Goal: Transaction & Acquisition: Purchase product/service

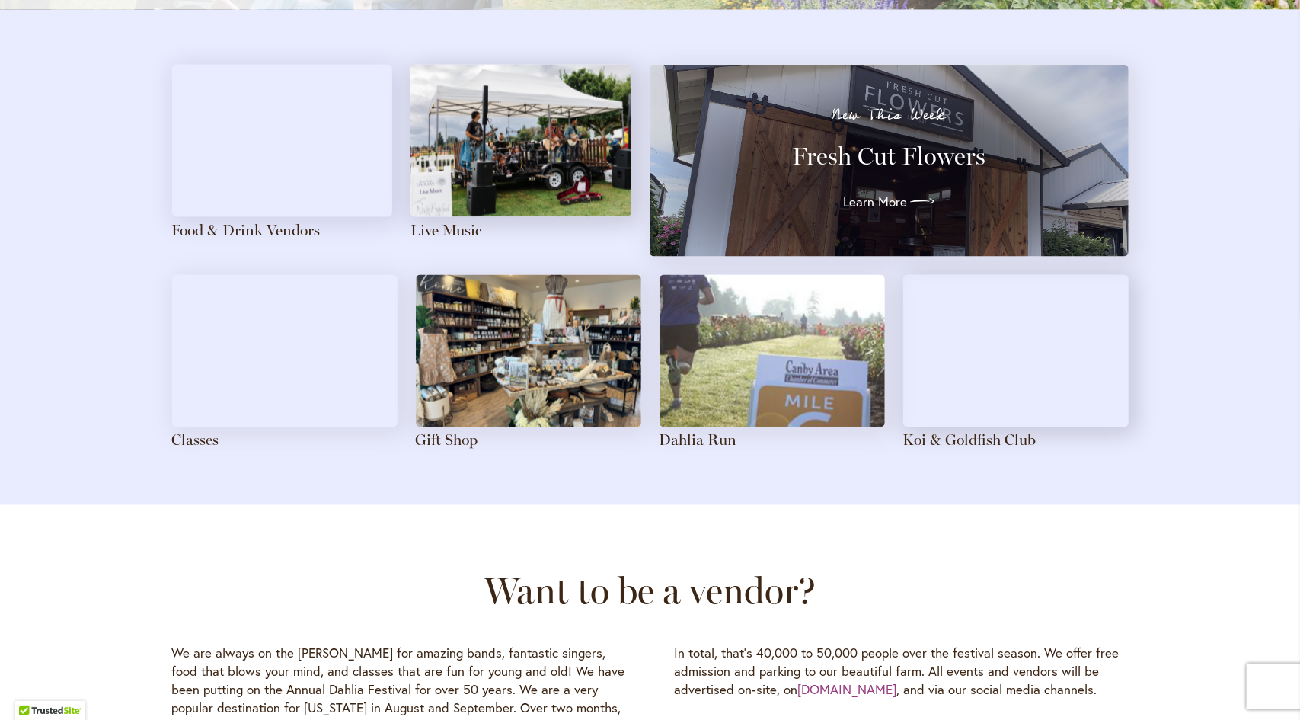
scroll to position [1676, 0]
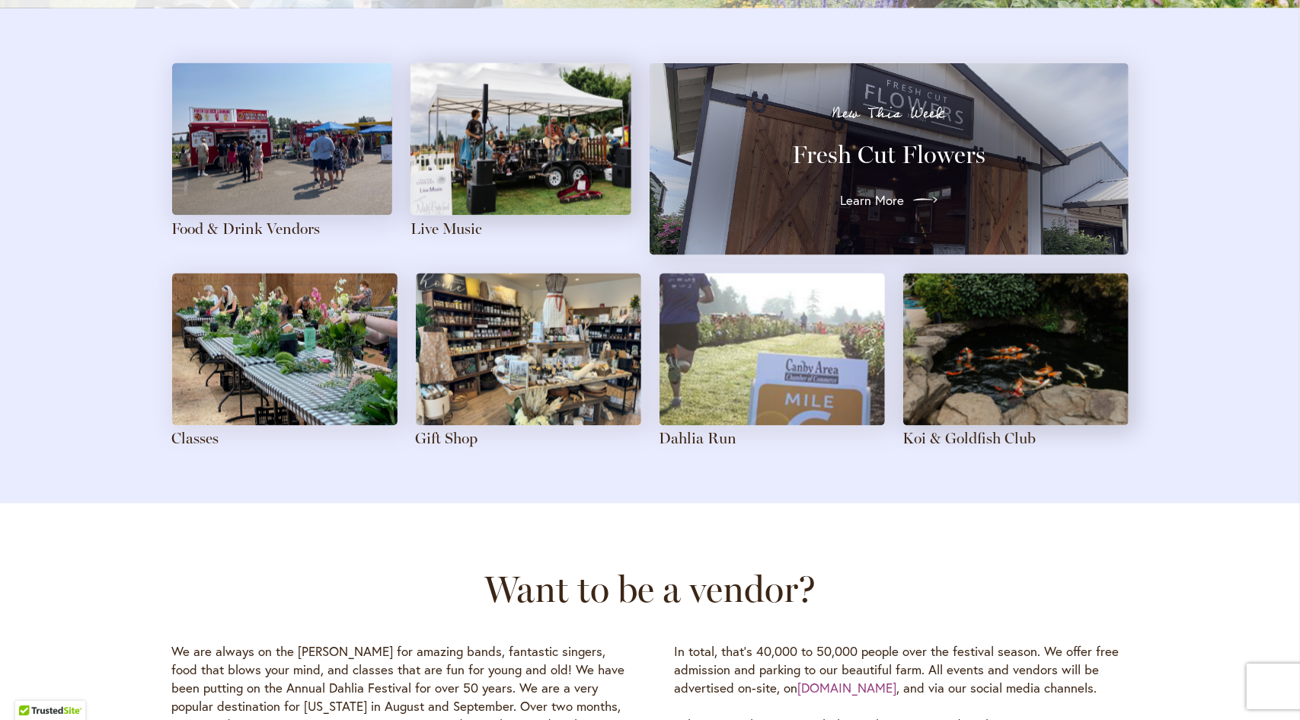
click at [894, 202] on span "Learn More" at bounding box center [872, 200] width 64 height 18
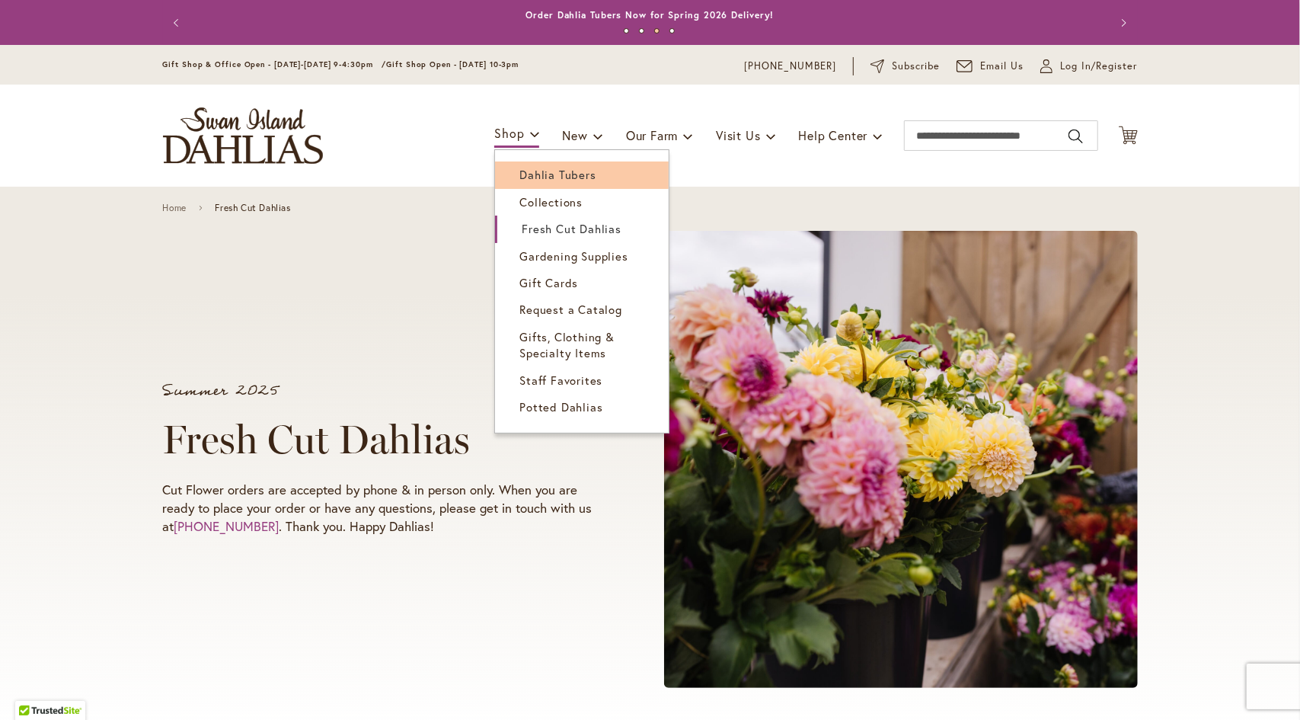
click at [520, 175] on span "Dahlia Tubers" at bounding box center [558, 174] width 76 height 15
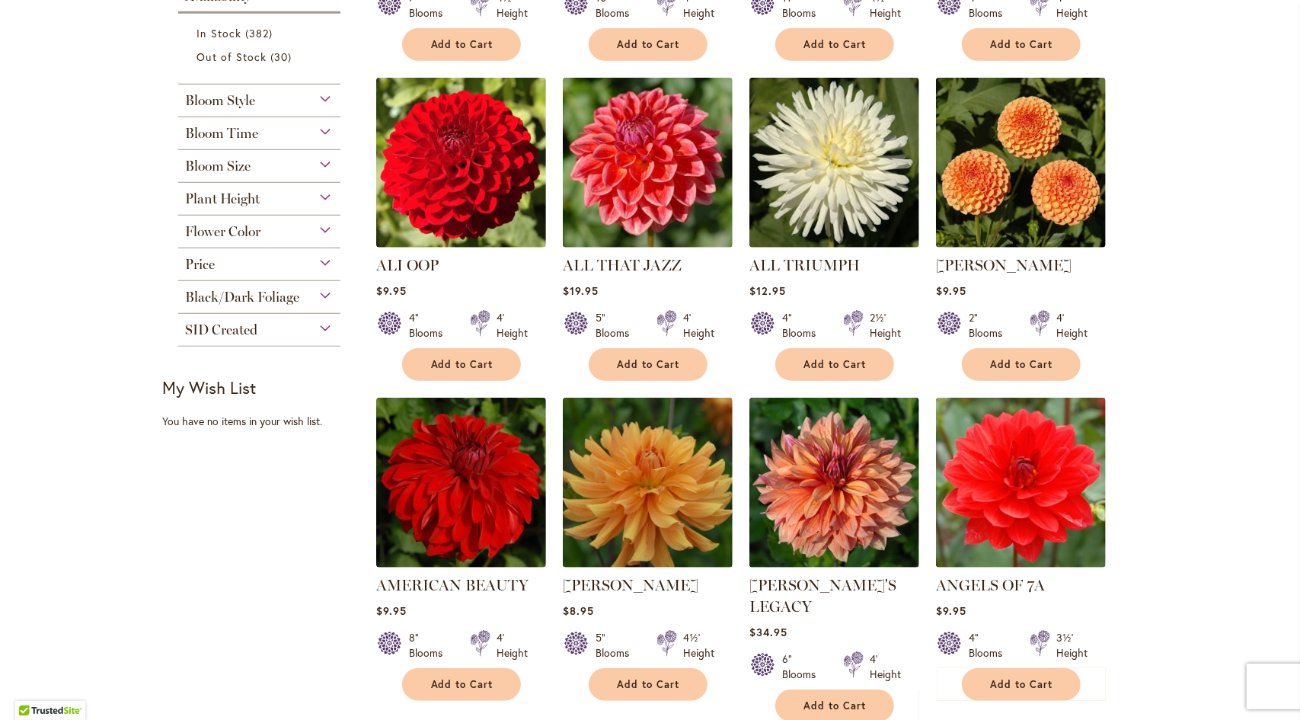
scroll to position [229, 0]
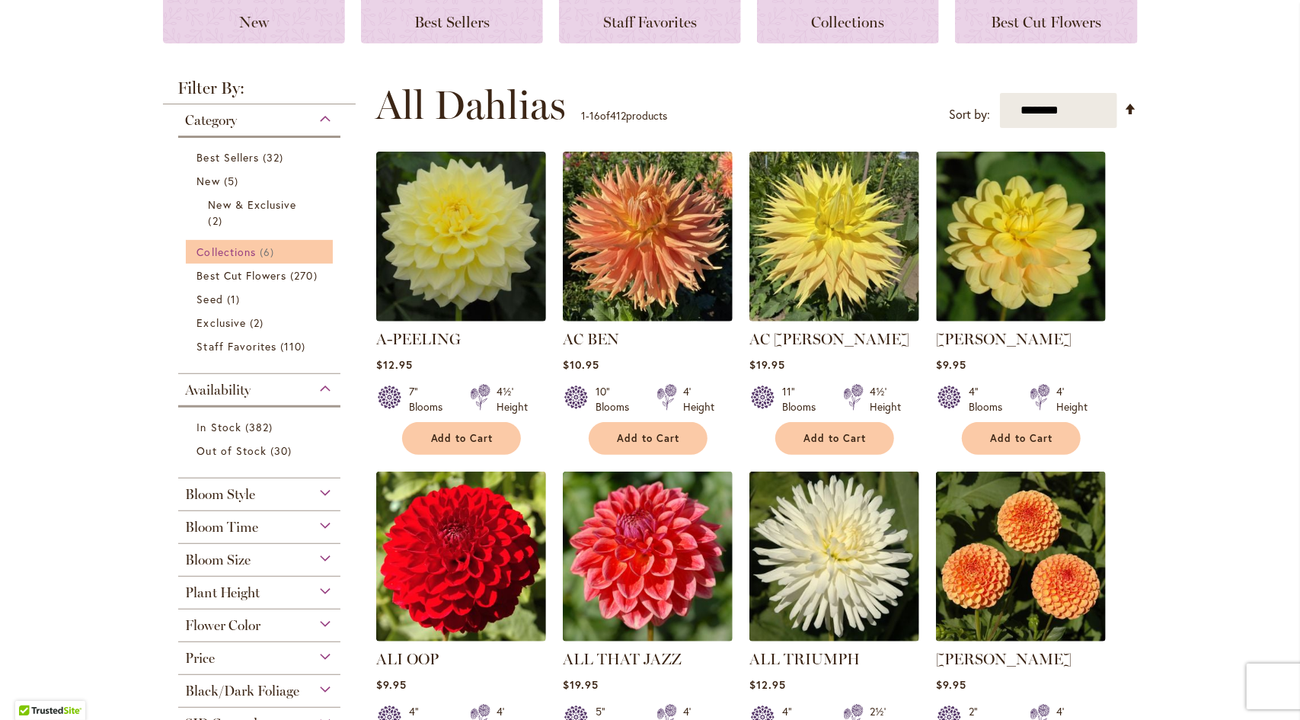
click at [215, 246] on span "Collections" at bounding box center [226, 252] width 59 height 14
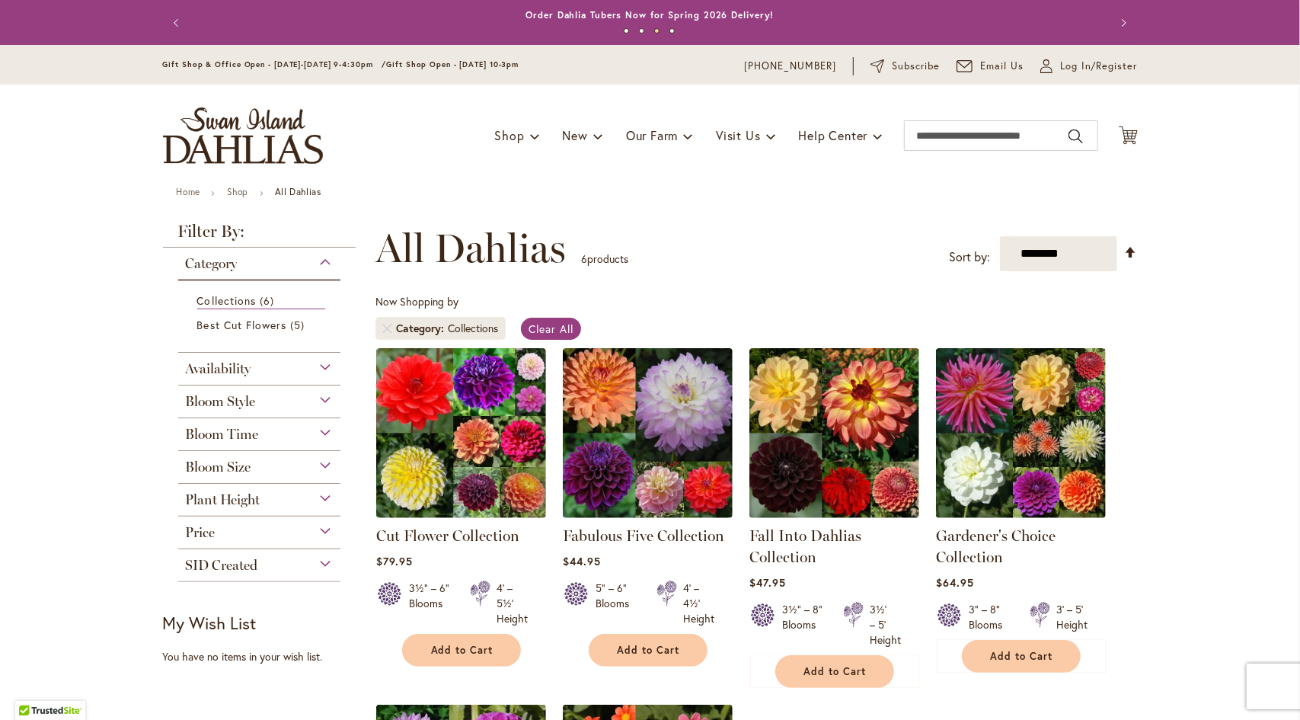
click at [300, 401] on div "Bloom Style" at bounding box center [259, 397] width 163 height 24
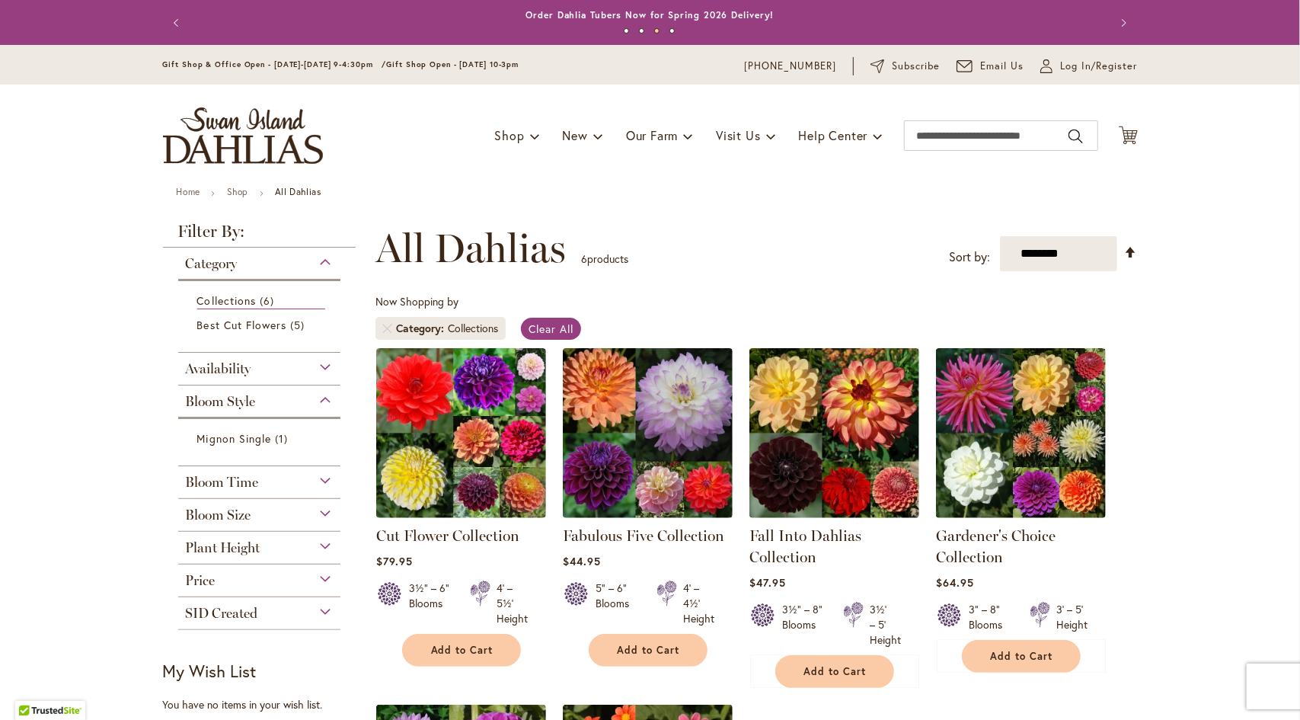
click at [300, 401] on div "Bloom Style" at bounding box center [259, 397] width 163 height 24
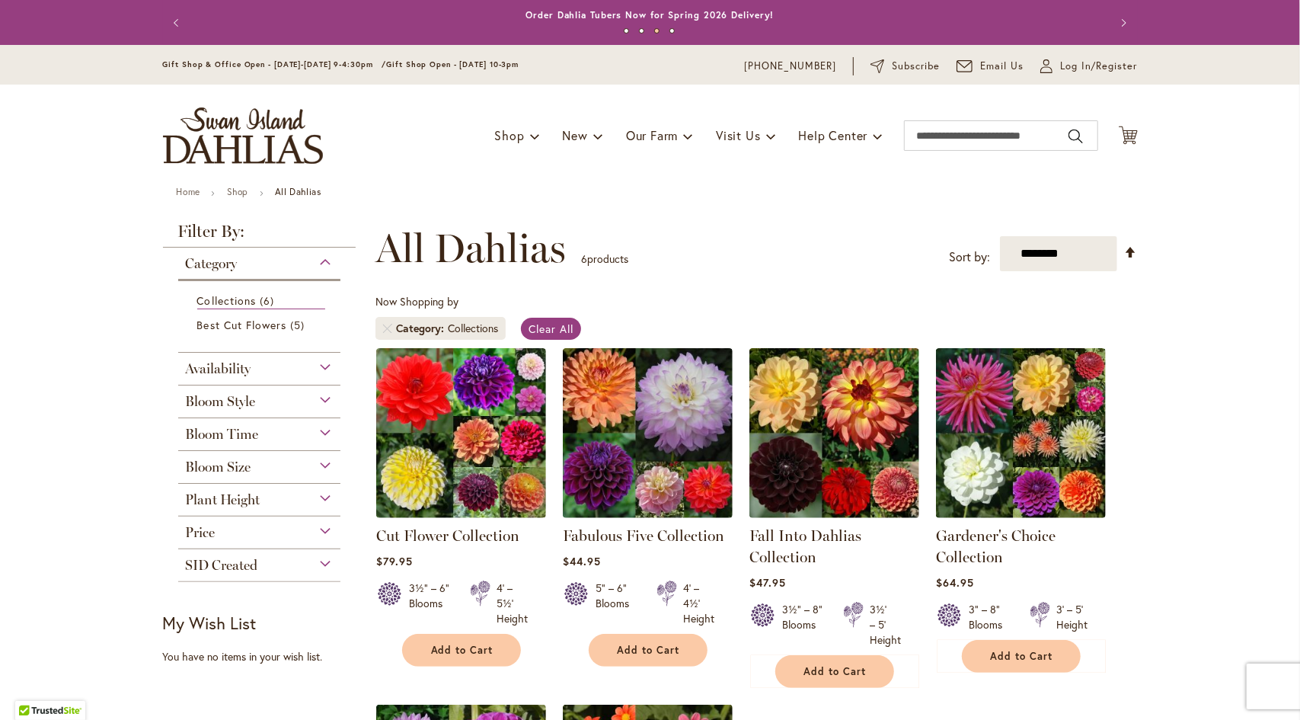
click at [280, 496] on div "Plant Height" at bounding box center [259, 496] width 163 height 24
click at [285, 465] on div "Bloom Size" at bounding box center [259, 463] width 163 height 24
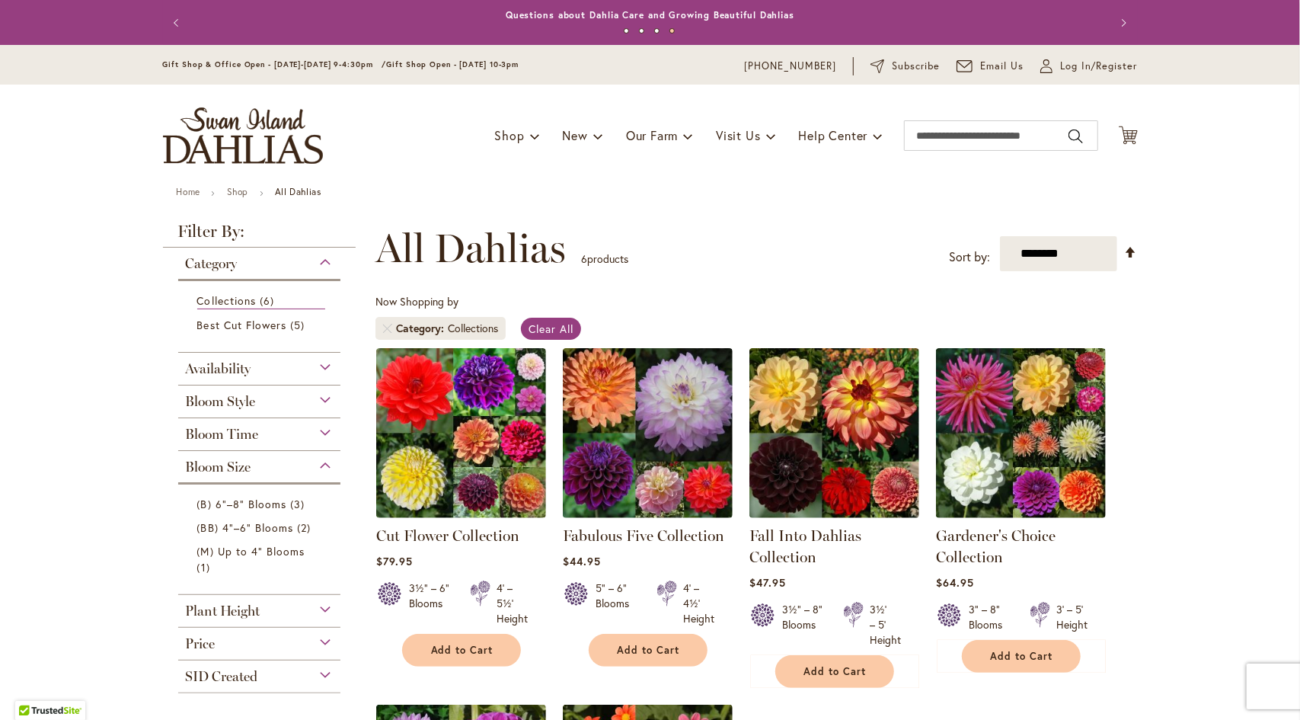
click at [285, 465] on div "Bloom Size" at bounding box center [259, 463] width 163 height 24
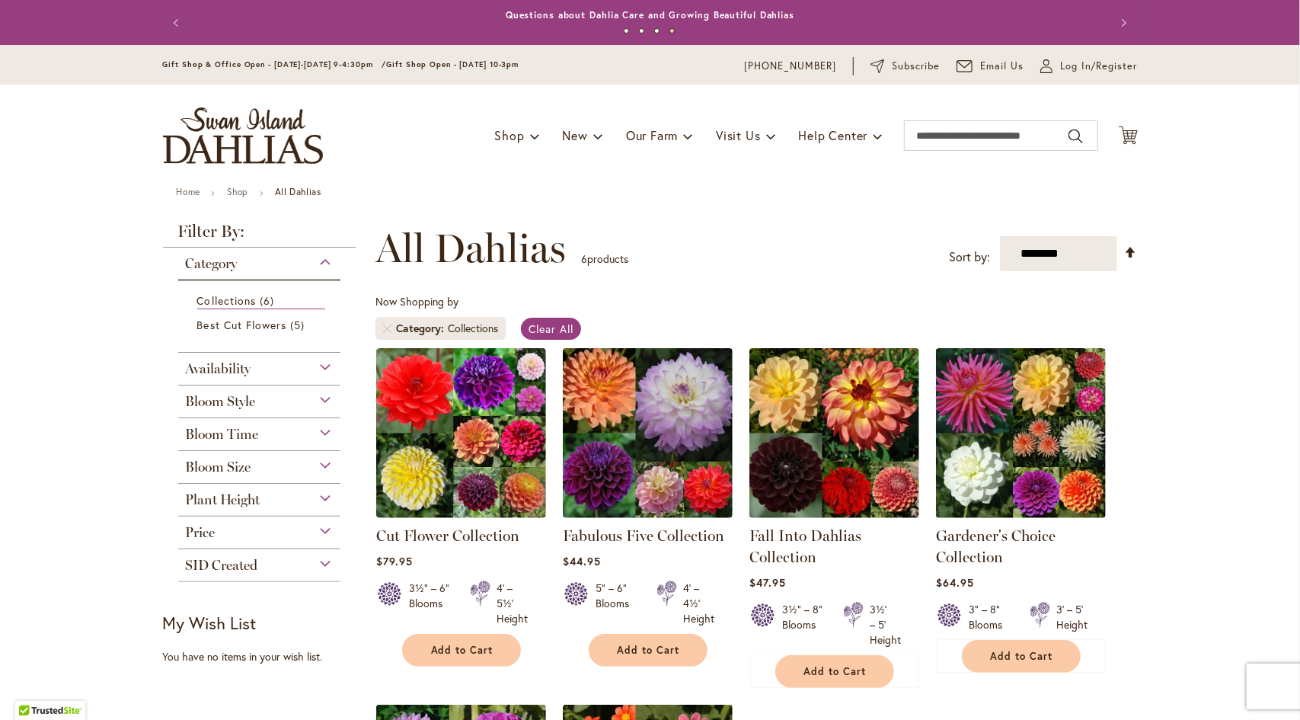
click at [282, 399] on div "Bloom Style" at bounding box center [259, 397] width 163 height 24
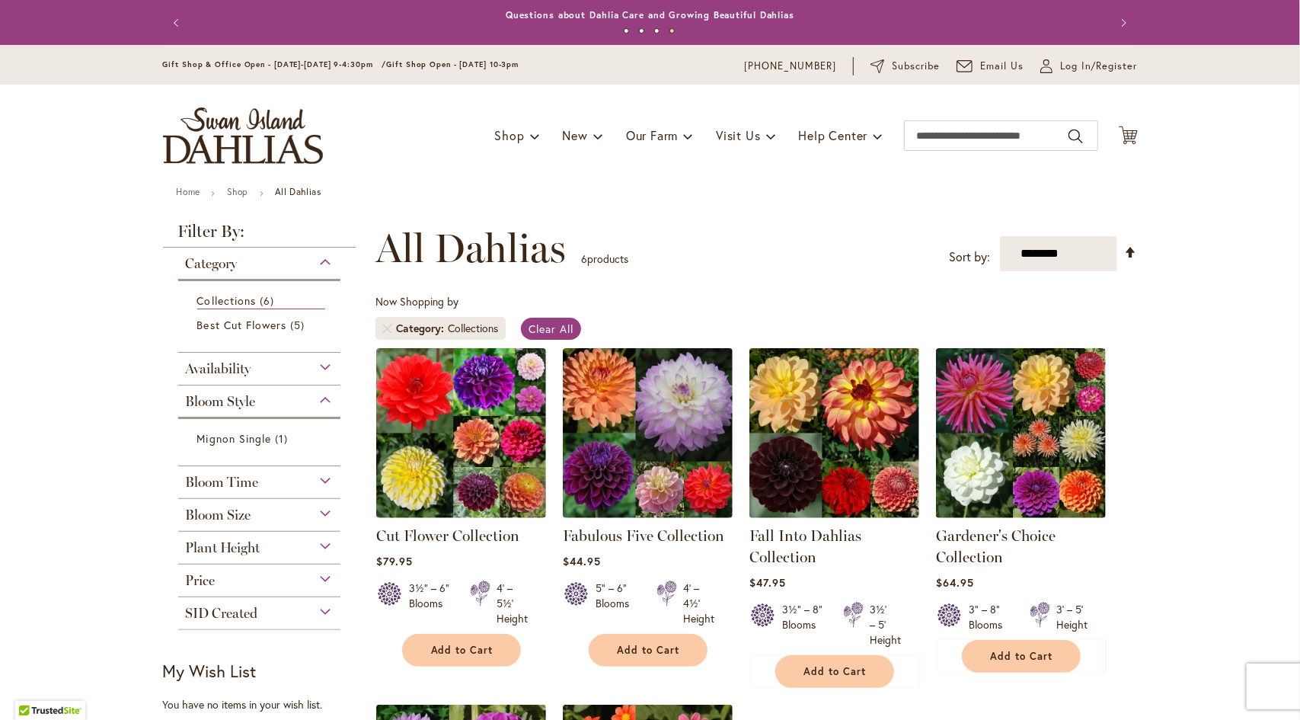
click at [282, 399] on div "Bloom Style" at bounding box center [259, 397] width 163 height 24
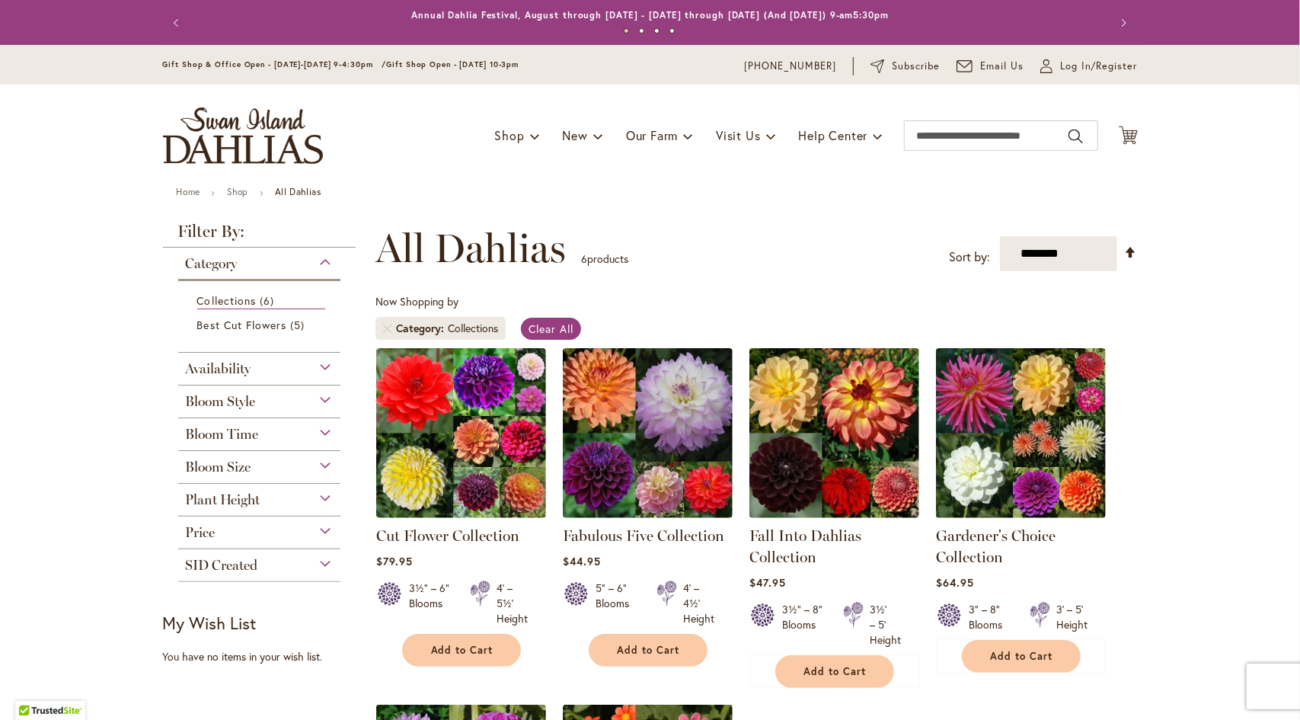
click at [289, 372] on div "Availability" at bounding box center [259, 365] width 163 height 24
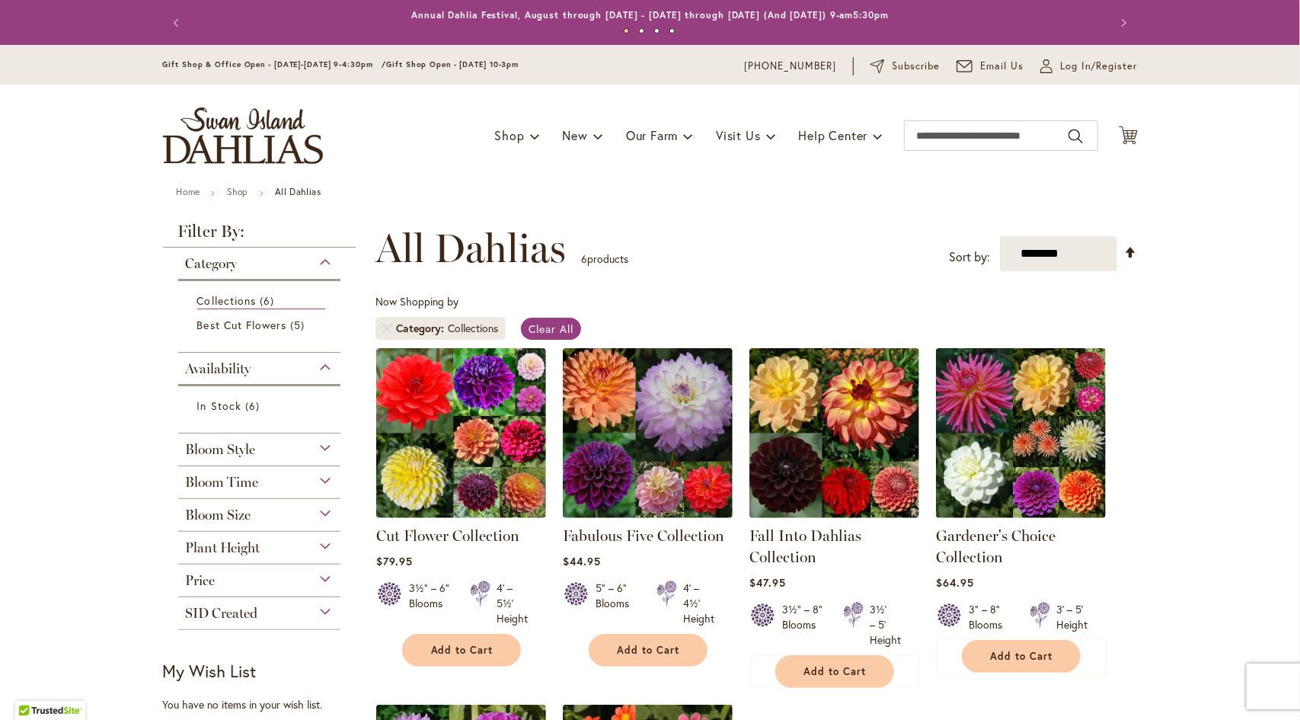
click at [289, 372] on div "Availability" at bounding box center [259, 365] width 163 height 24
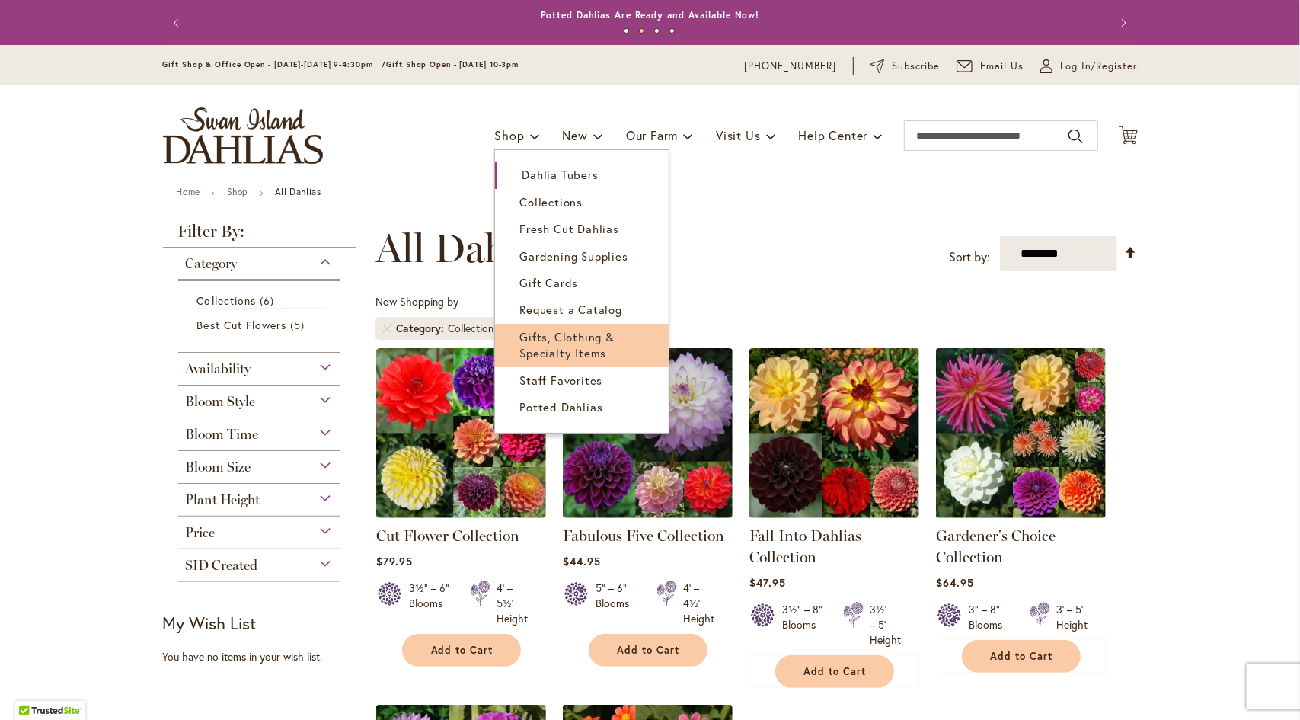
click at [616, 344] on link "Gifts, Clothing & Specialty Items" at bounding box center [582, 345] width 174 height 43
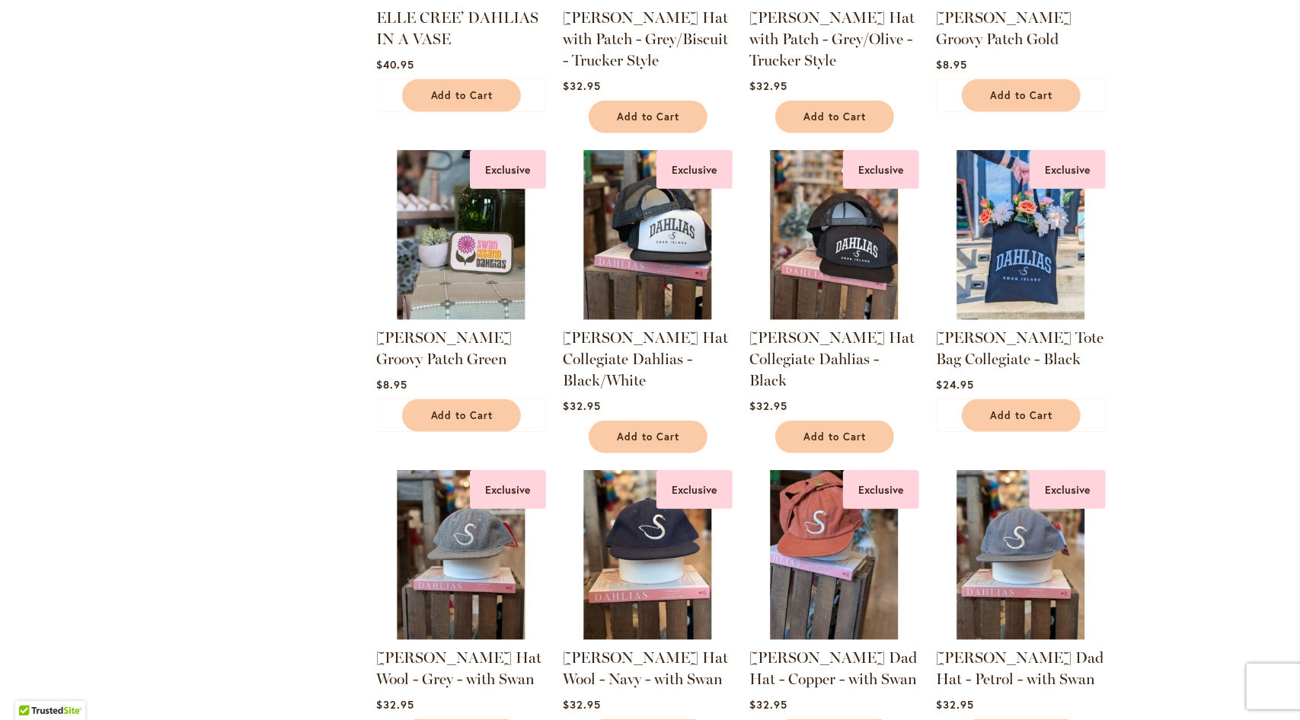
scroll to position [1067, 0]
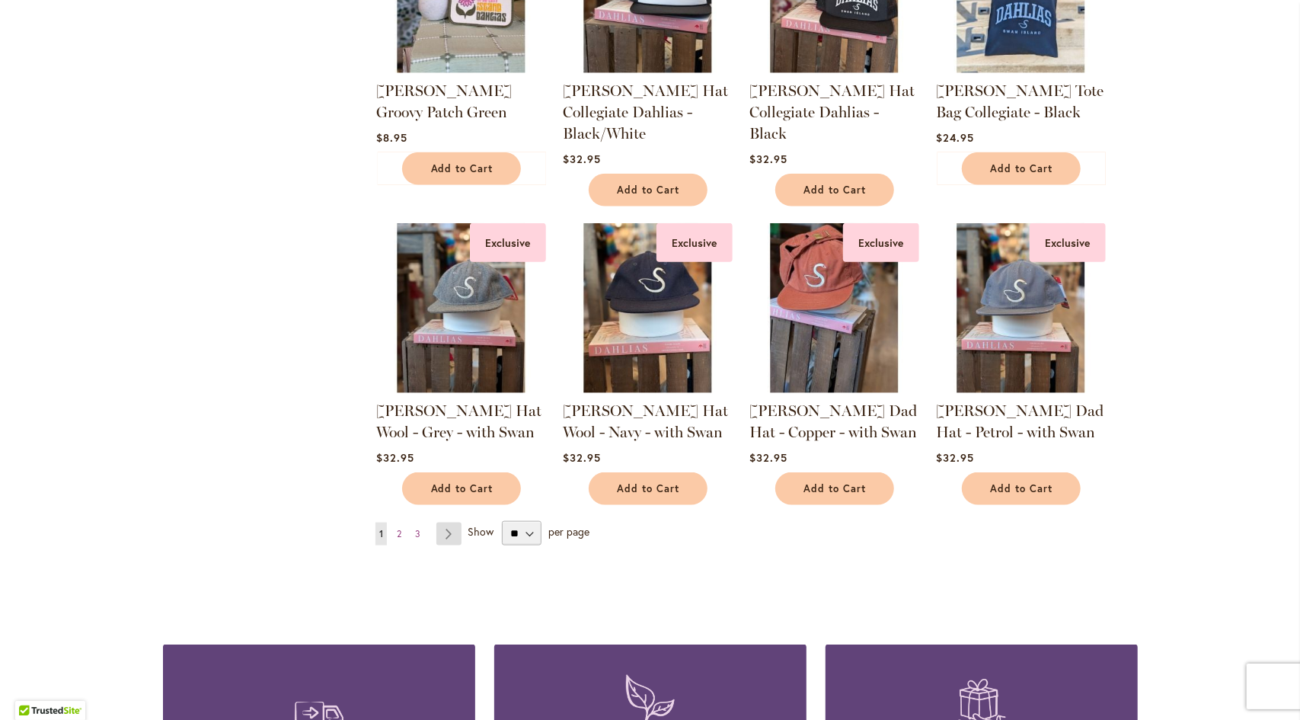
click at [440, 533] on link "Page Next" at bounding box center [449, 534] width 25 height 23
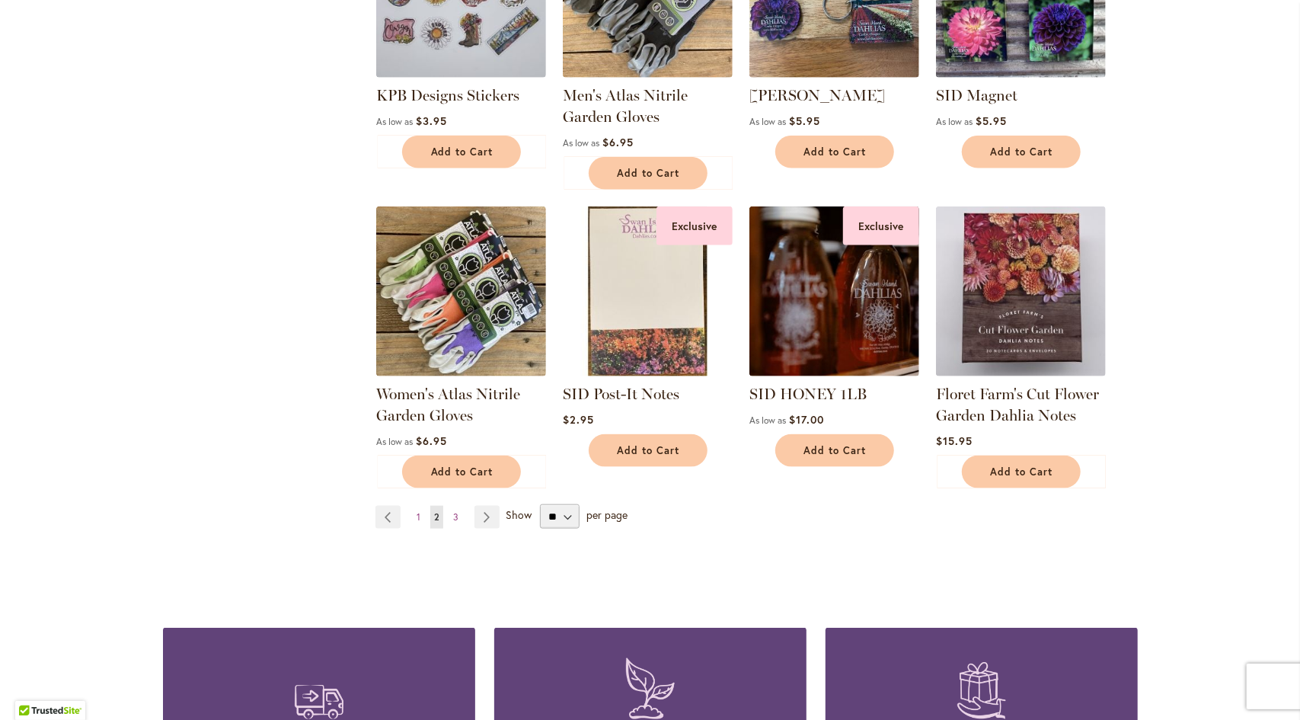
scroll to position [1143, 0]
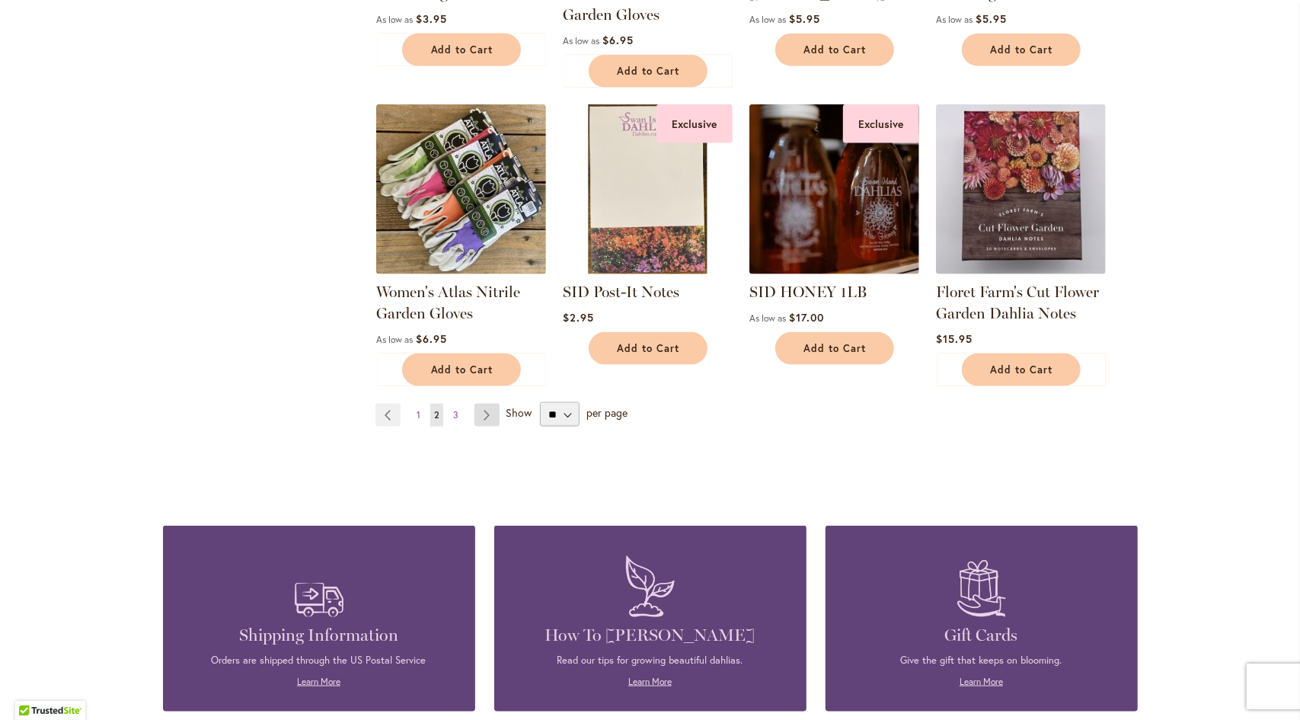
click at [483, 418] on link "Page Next" at bounding box center [487, 415] width 25 height 23
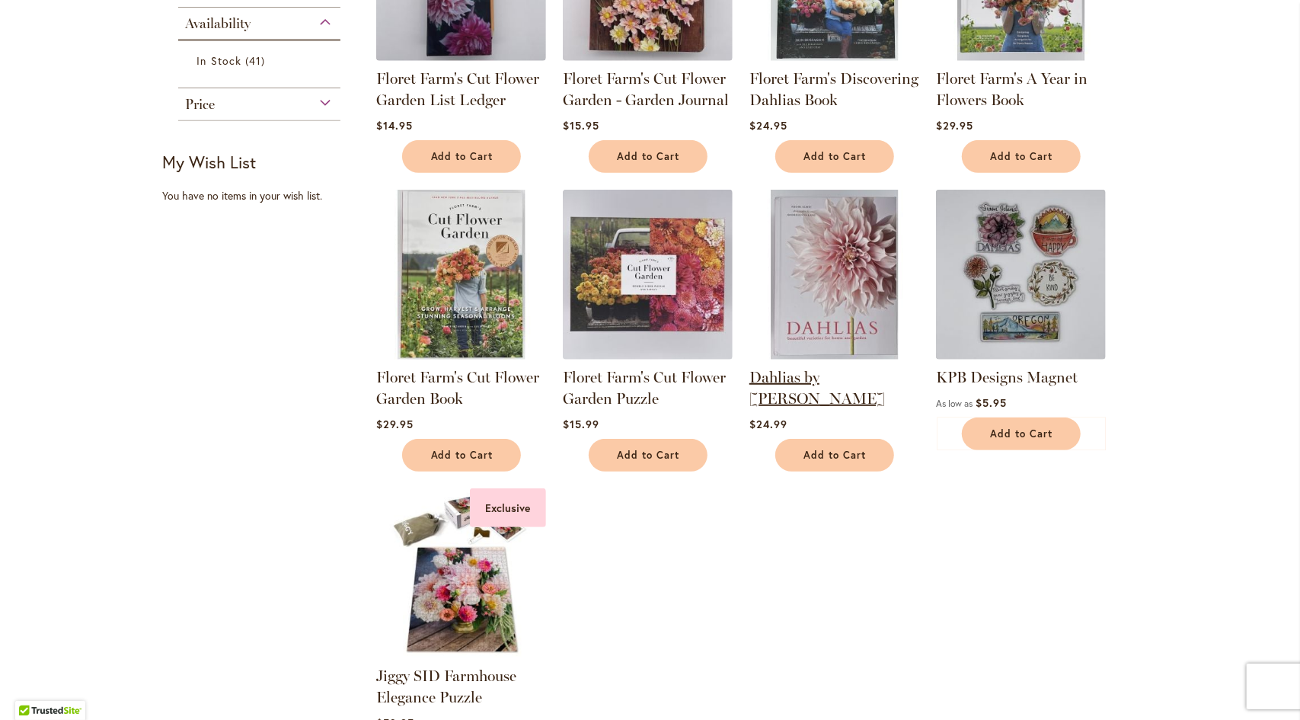
scroll to position [457, 0]
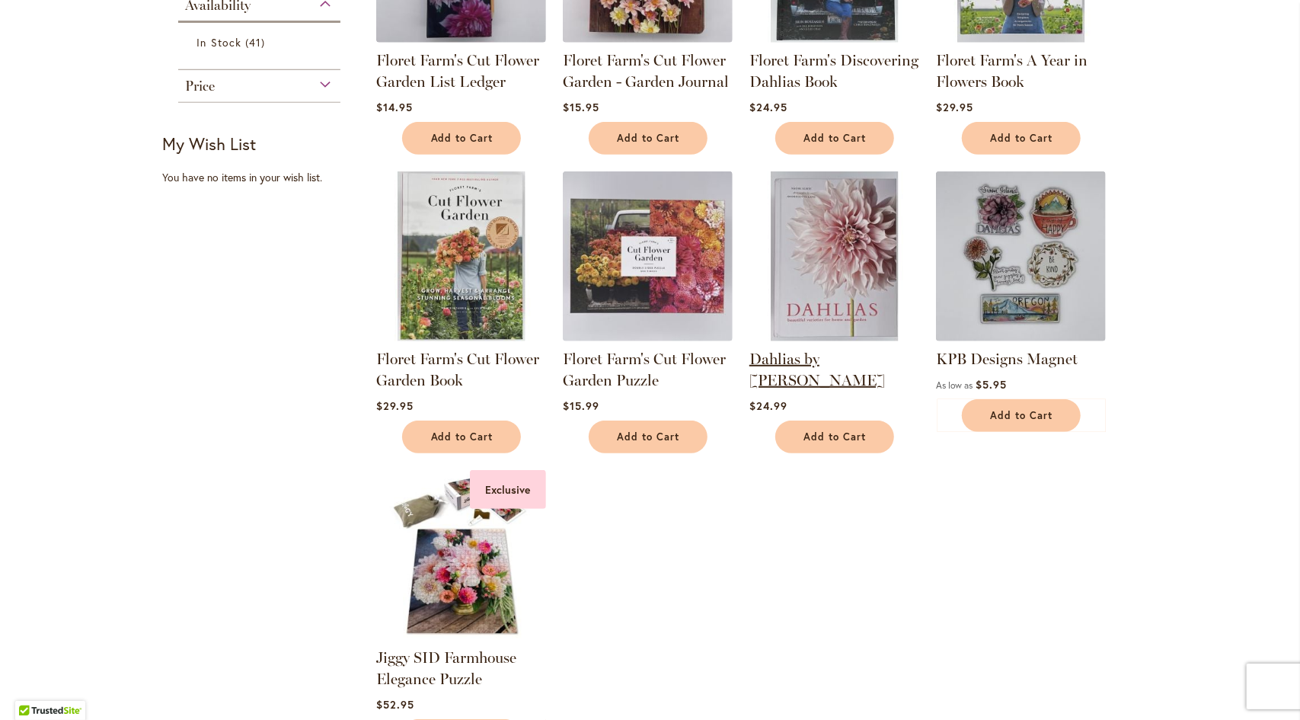
click at [804, 359] on link "Dahlias by Naomi Slade" at bounding box center [818, 370] width 136 height 40
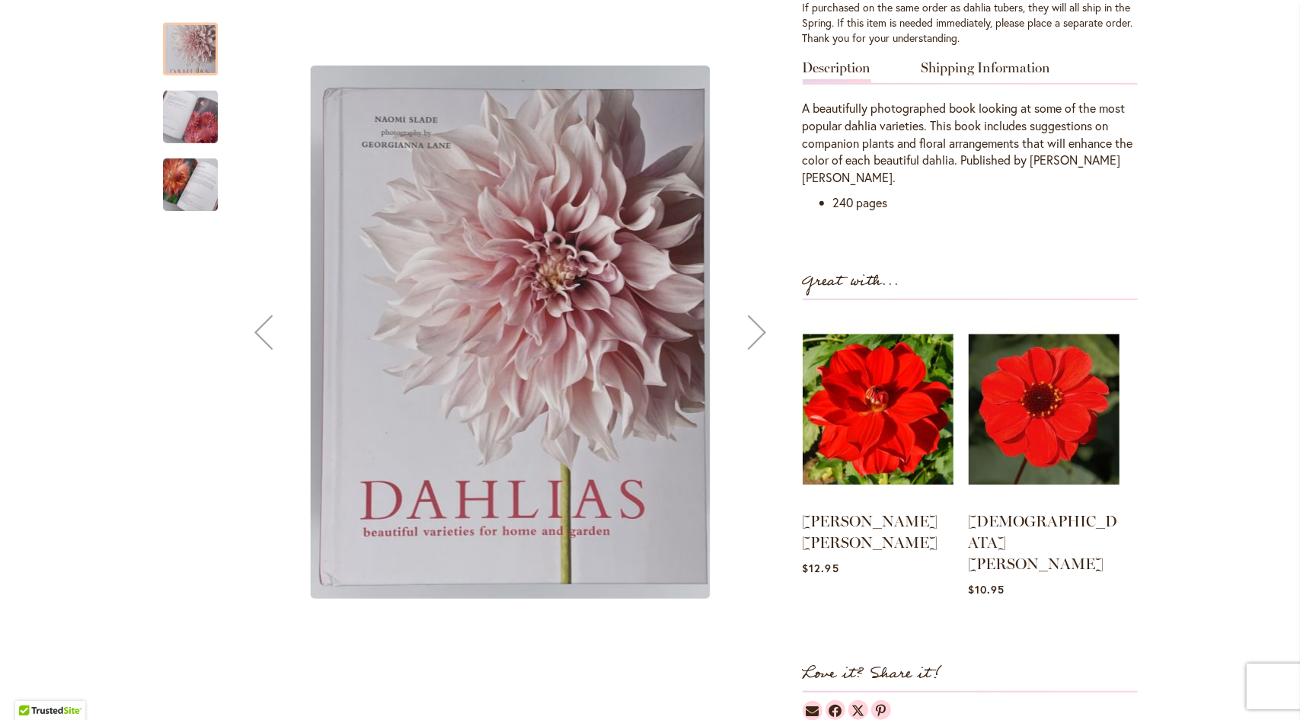
scroll to position [609, 0]
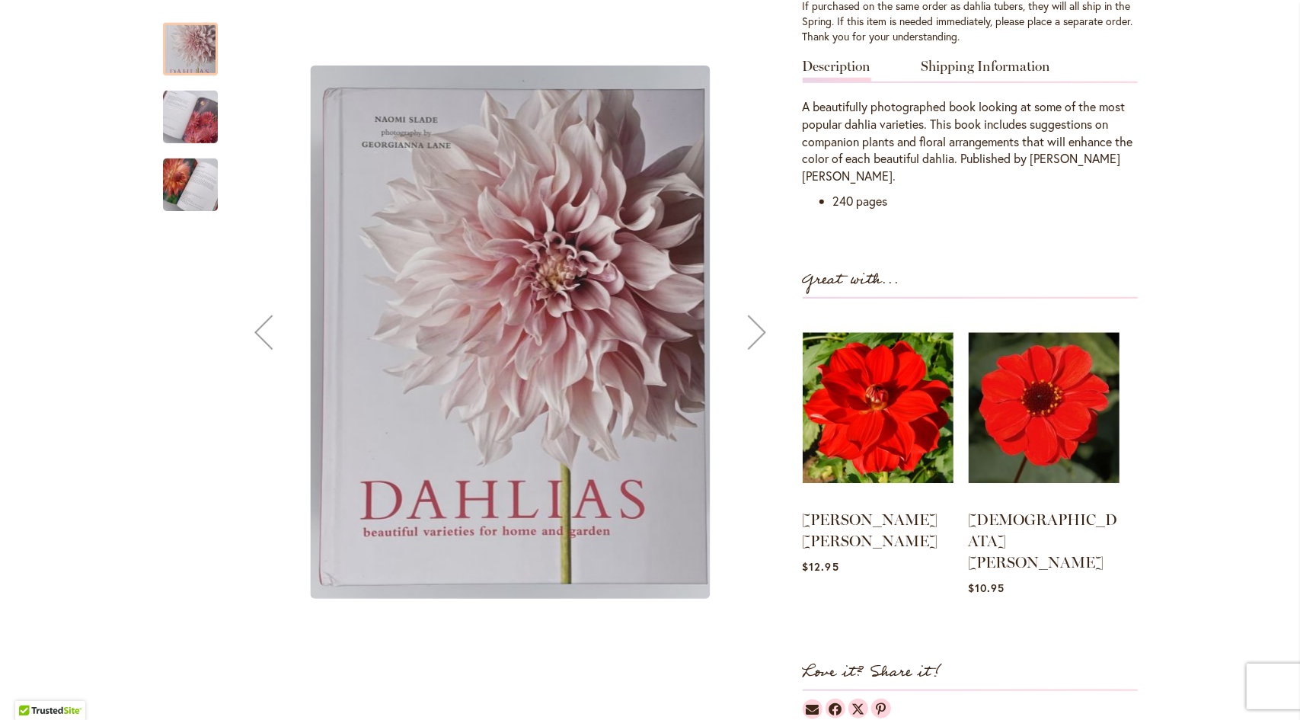
click at [744, 311] on div "Next" at bounding box center [757, 332] width 61 height 61
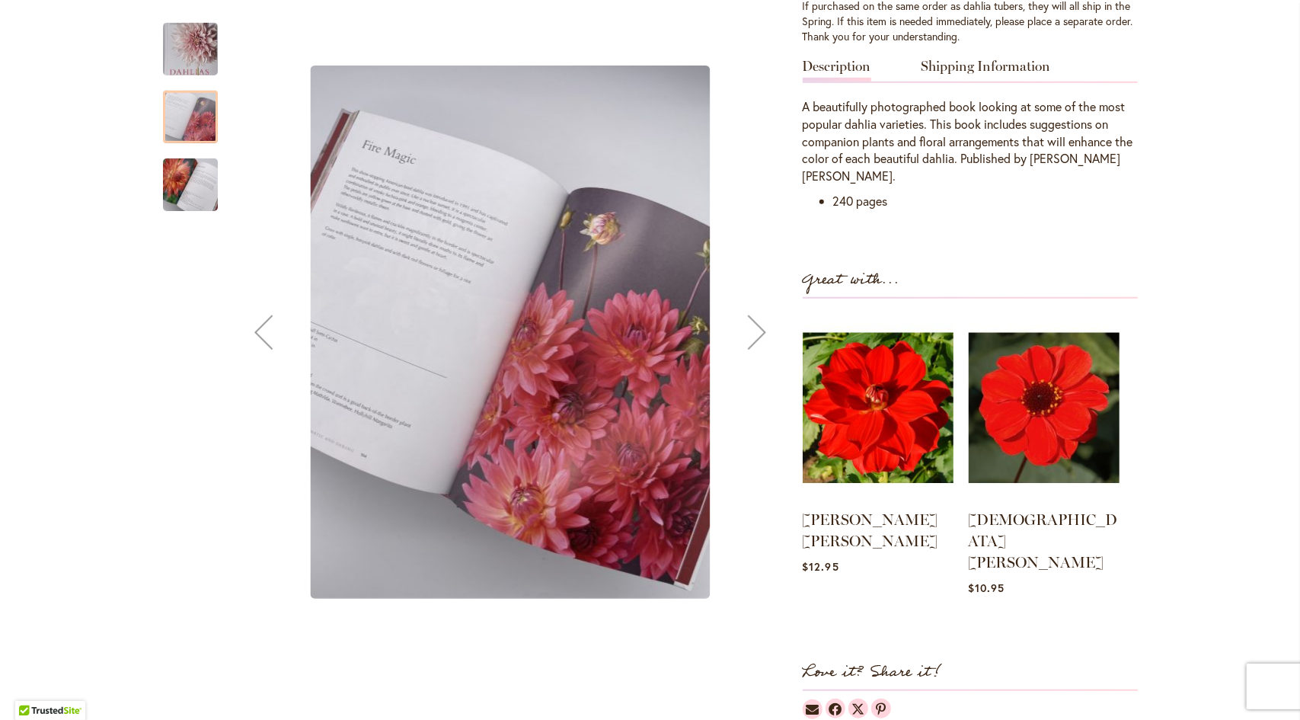
click at [744, 311] on div "Next" at bounding box center [757, 332] width 61 height 61
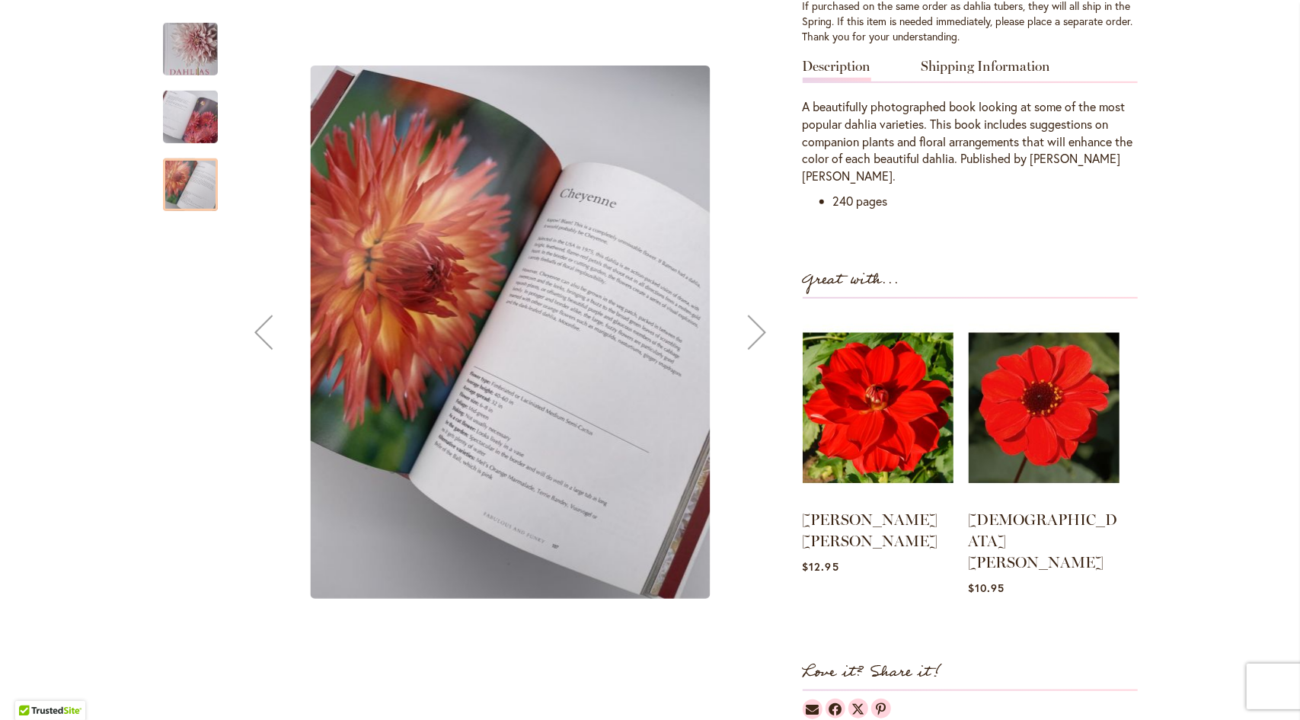
click at [744, 311] on div "Next" at bounding box center [757, 332] width 61 height 61
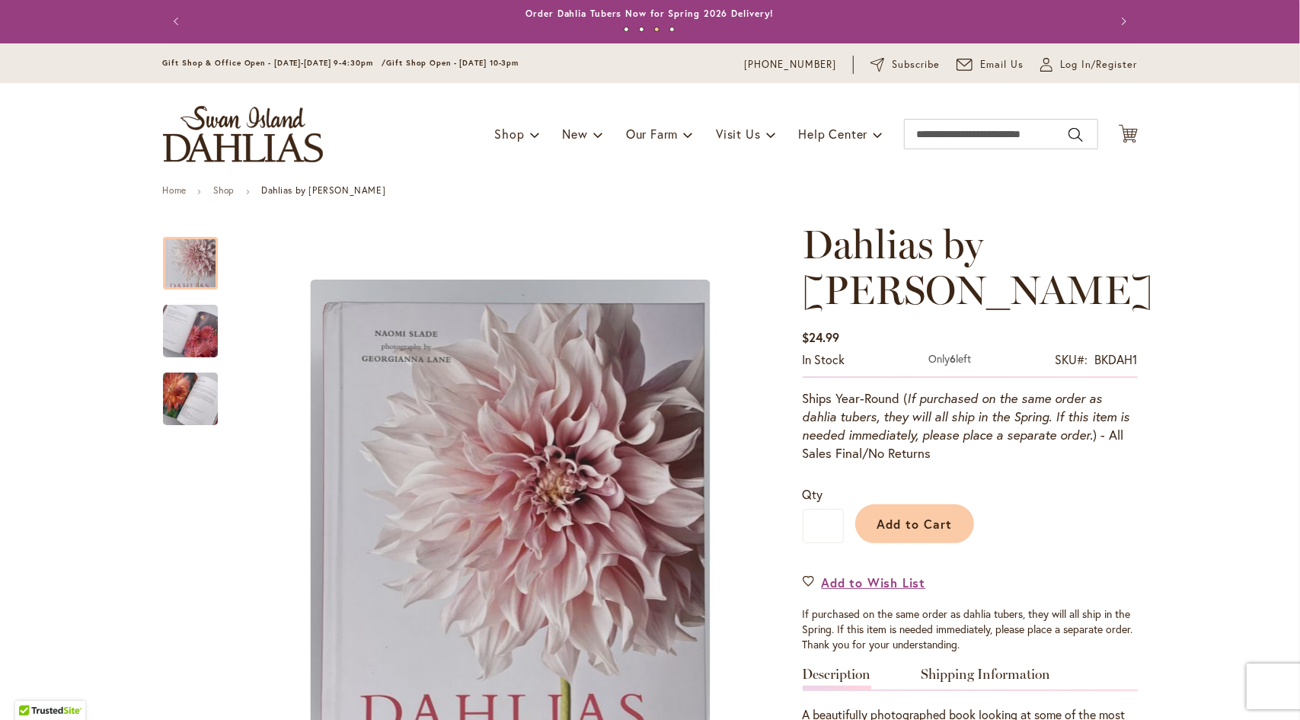
scroll to position [0, 0]
